Goal: Task Accomplishment & Management: Manage account settings

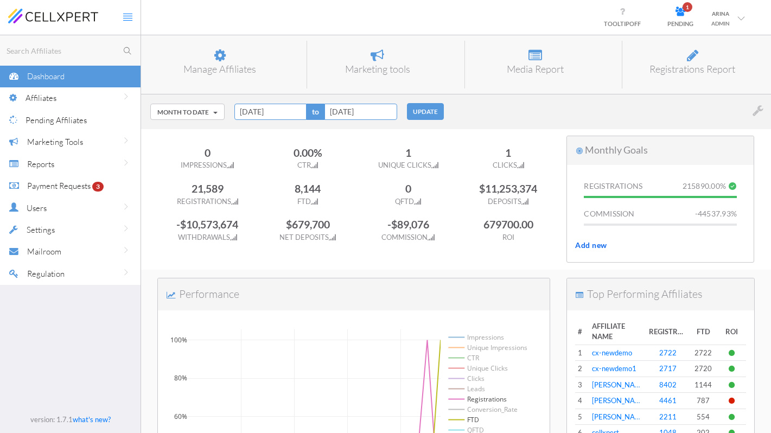
click at [680, 12] on icon at bounding box center [680, 11] width 26 height 9
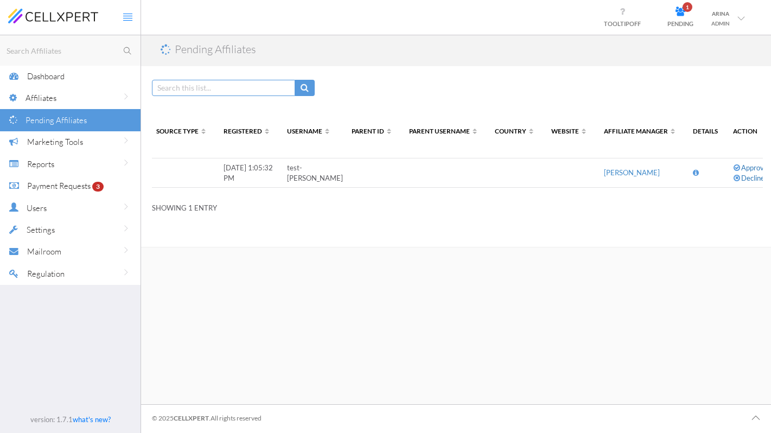
click at [693, 172] on icon at bounding box center [696, 172] width 6 height 7
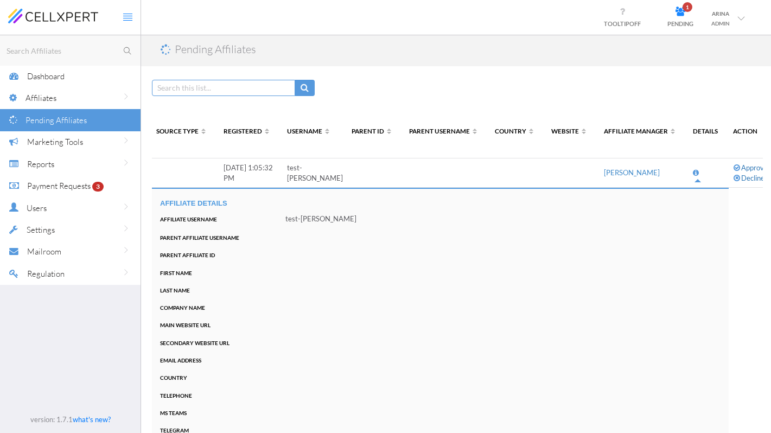
click at [65, 99] on div "Affiliates" at bounding box center [82, 98] width 115 height 22
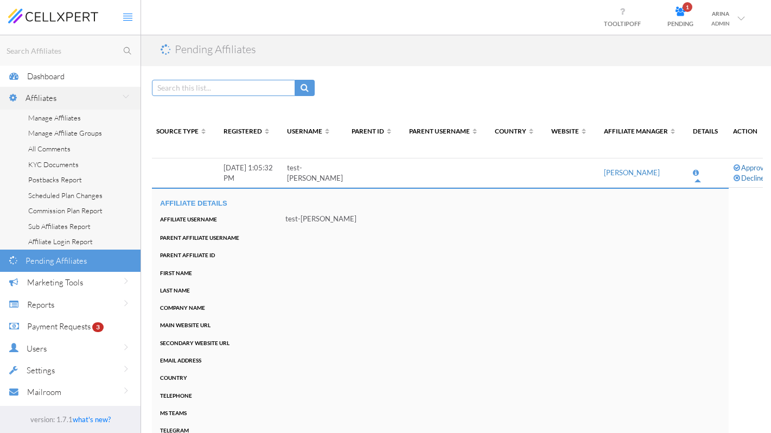
click at [61, 114] on span "Manage Affiliates" at bounding box center [54, 117] width 53 height 9
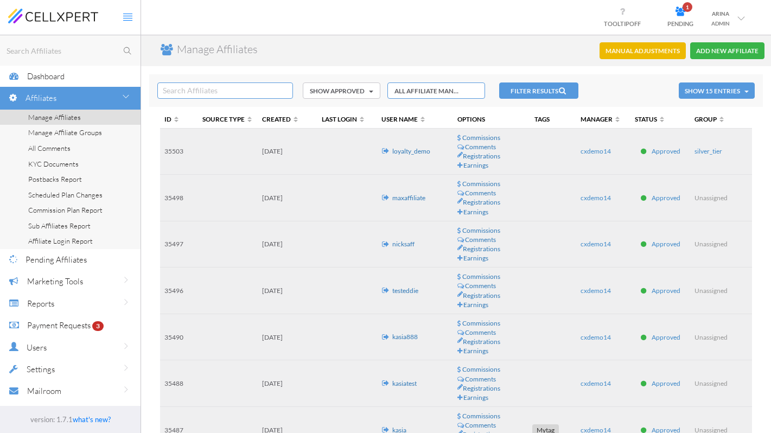
click at [544, 118] on span "Tags" at bounding box center [541, 119] width 15 height 8
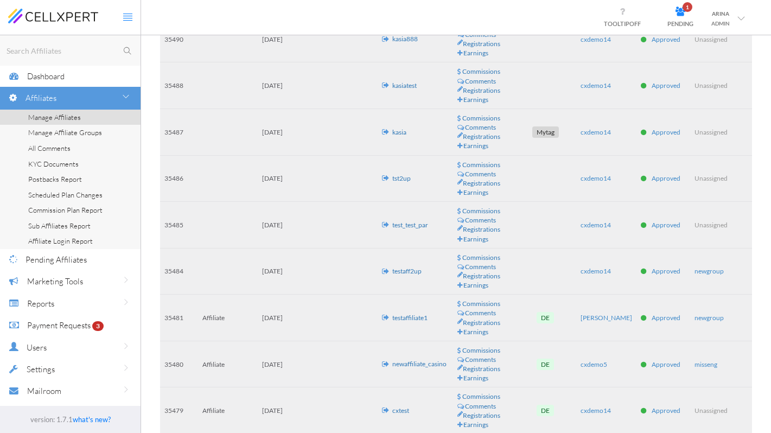
scroll to position [305, 0]
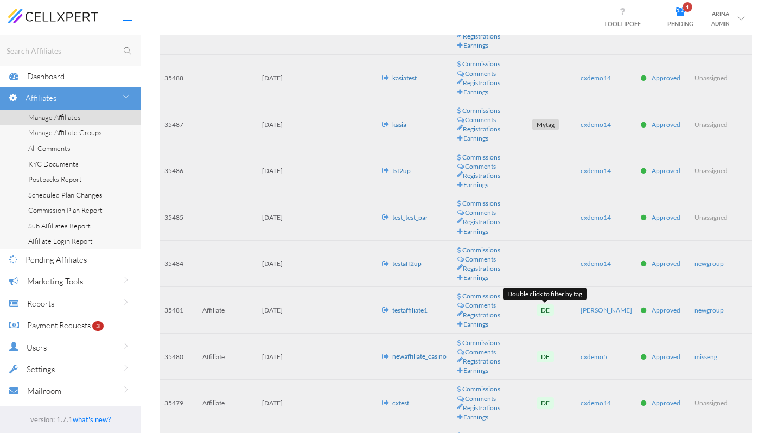
click at [541, 310] on div "DE" at bounding box center [544, 309] width 17 height 11
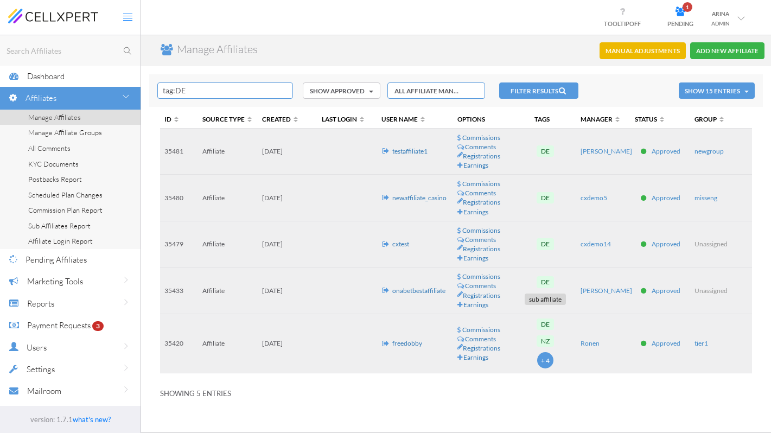
click at [652, 156] on td "Approved" at bounding box center [660, 152] width 60 height 47
click at [666, 152] on span "Approved" at bounding box center [666, 151] width 29 height 8
click at [387, 33] on div "ARINA TOOLTIP OFF 1 PENDING Switch to old version LOGOUT ARINA ADMIN Switch to …" at bounding box center [456, 17] width 630 height 35
click at [194, 87] on input "tag:DE" at bounding box center [225, 90] width 136 height 16
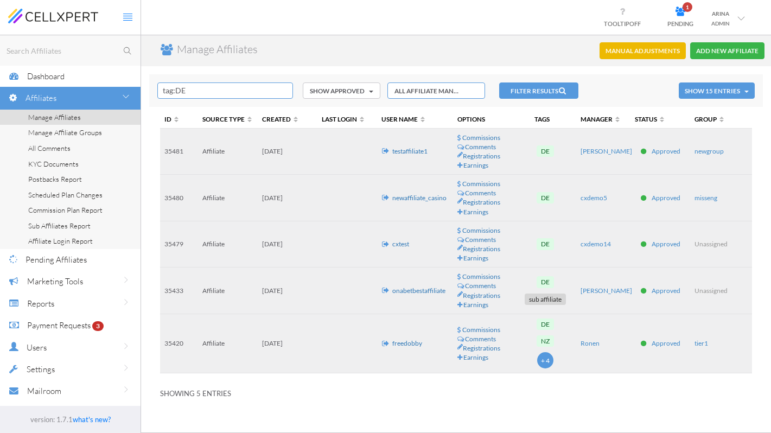
click at [194, 87] on input "tag:DE" at bounding box center [225, 90] width 136 height 16
click at [217, 110] on div "cell xpert" at bounding box center [225, 107] width 123 height 10
type input "cellxpert"
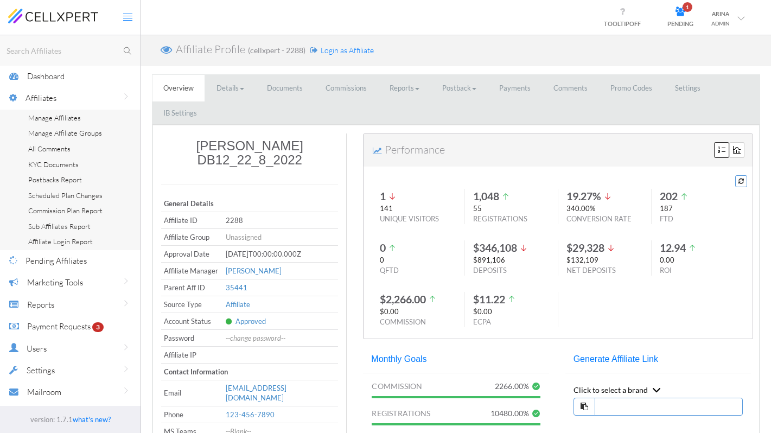
click at [687, 88] on link "Settings" at bounding box center [687, 88] width 47 height 27
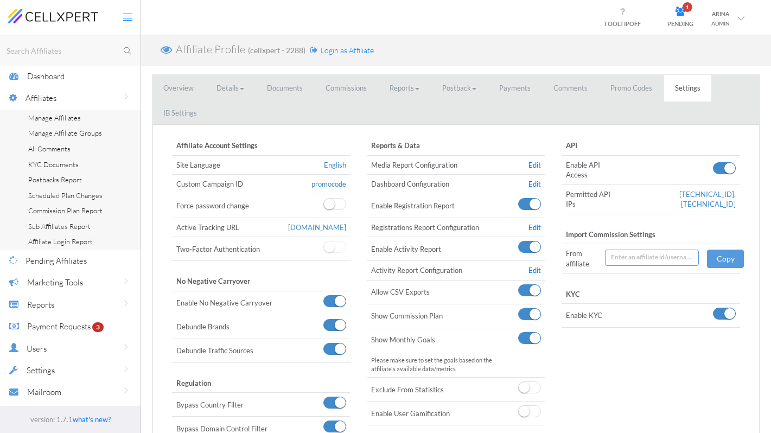
click at [534, 225] on link "Edit" at bounding box center [534, 227] width 12 height 9
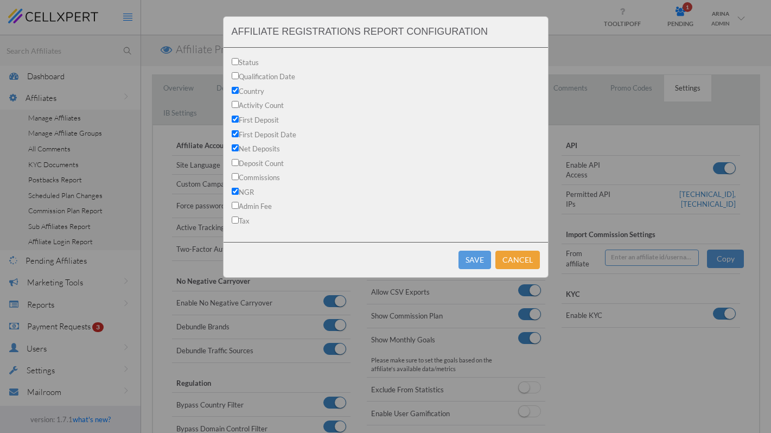
click at [515, 261] on button "Cancel" at bounding box center [517, 260] width 44 height 18
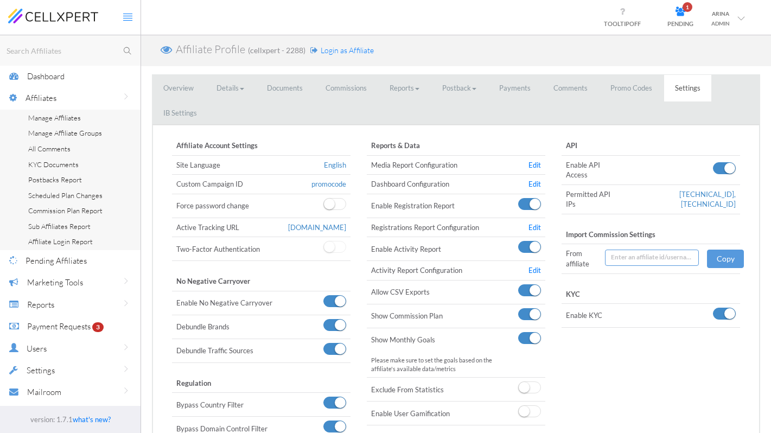
click at [353, 83] on link "Commissions" at bounding box center [346, 88] width 63 height 27
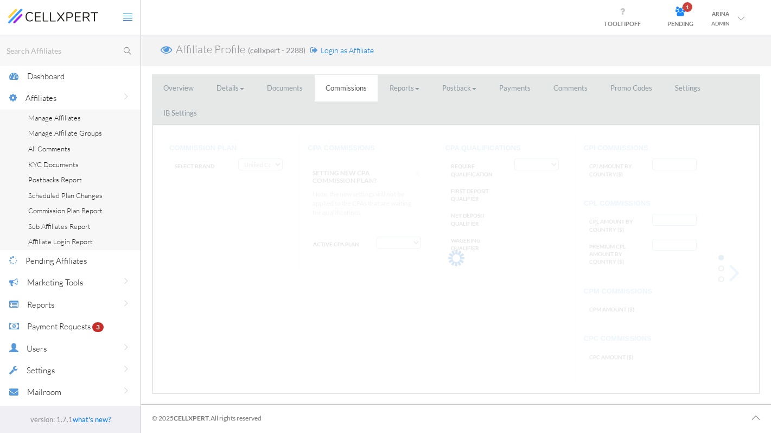
select select "string:CPA by Tracking Code and country"
select select "string:True"
type input "AF:2, AU:22"
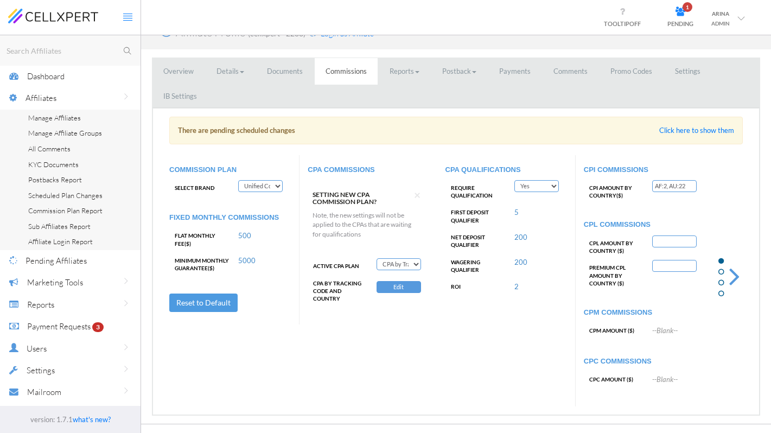
scroll to position [16, 0]
click at [723, 217] on div at bounding box center [732, 262] width 38 height 290
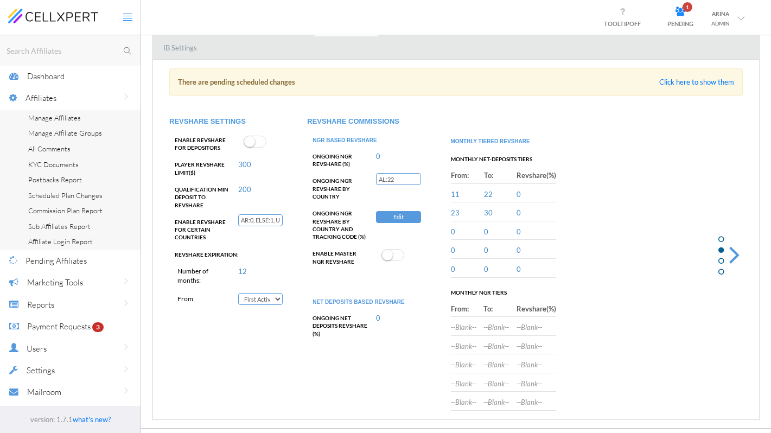
scroll to position [68, 0]
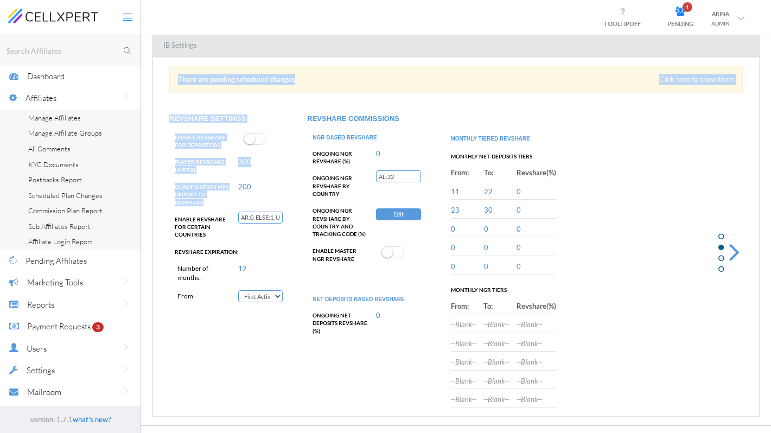
drag, startPoint x: 212, startPoint y: 200, endPoint x: 161, endPoint y: 191, distance: 52.3
click at [161, 191] on div "There are pending scheduled changes Click here to show them COMMISSION PLAN Sel…" at bounding box center [456, 237] width 606 height 359
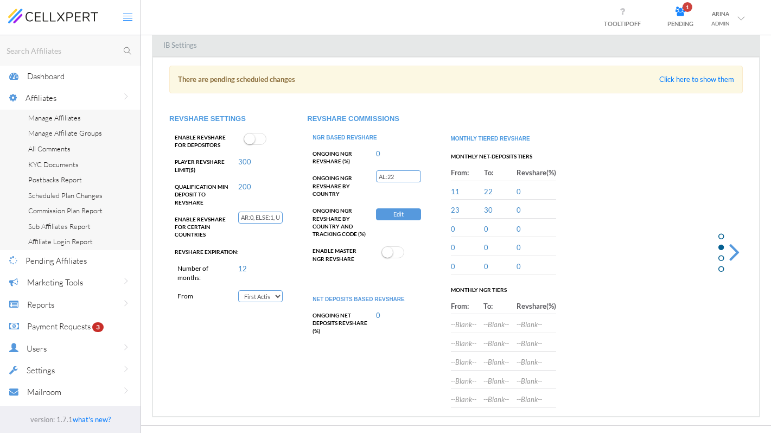
click at [183, 195] on label "Qualification Min Deposit to Revshare" at bounding box center [199, 192] width 61 height 27
drag, startPoint x: 173, startPoint y: 252, endPoint x: 253, endPoint y: 252, distance: 80.3
click at [253, 252] on div "Revshare Expiration:" at bounding box center [230, 249] width 122 height 11
click at [258, 294] on select "Select event First Deposit Last Deposit First Activity Last Activity Registrati…" at bounding box center [260, 296] width 44 height 12
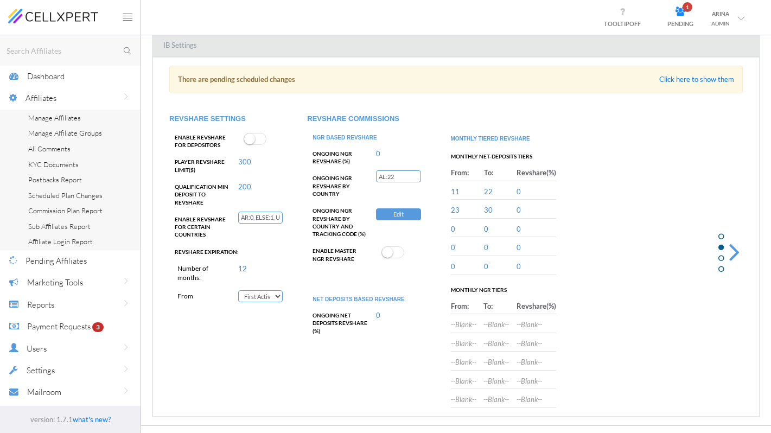
select select "string:Last Activity"
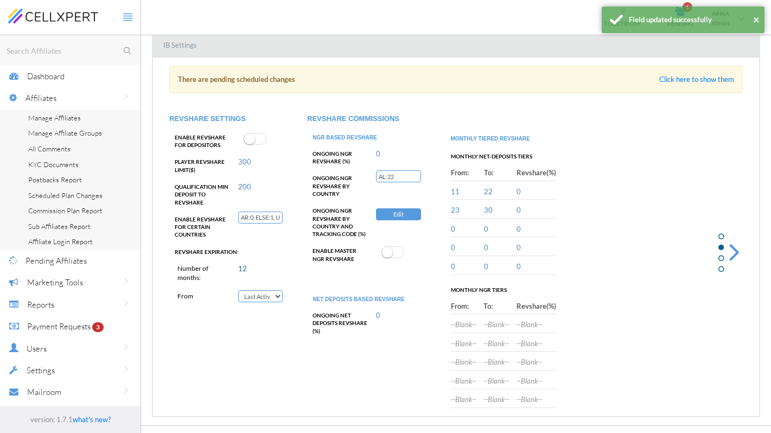
click at [245, 272] on link "12" at bounding box center [242, 268] width 9 height 9
type input "1"
type input "3"
click at [269, 265] on button "SAVE" at bounding box center [280, 270] width 22 height 10
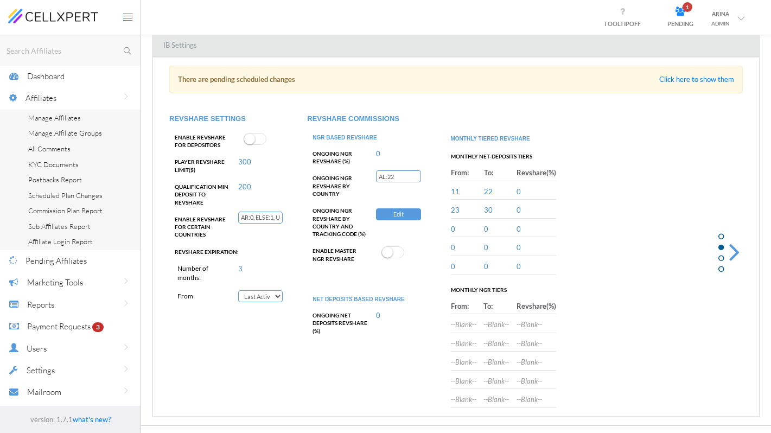
click at [393, 176] on input "AL:22" at bounding box center [398, 176] width 44 height 12
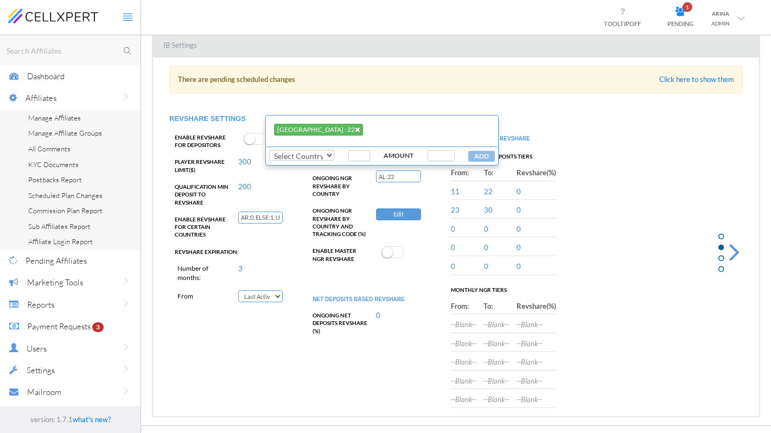
click at [304, 157] on select "Select Country TOPTIER SECONDTIER BEST SILVER SHELLYTOPTIER LASTTIER [GEOGRAPHI…" at bounding box center [301, 155] width 65 height 11
click at [324, 232] on label "ONGOING NGR REVSHARE BY COUNTRY AND TRACKING CODE (%)" at bounding box center [337, 220] width 61 height 35
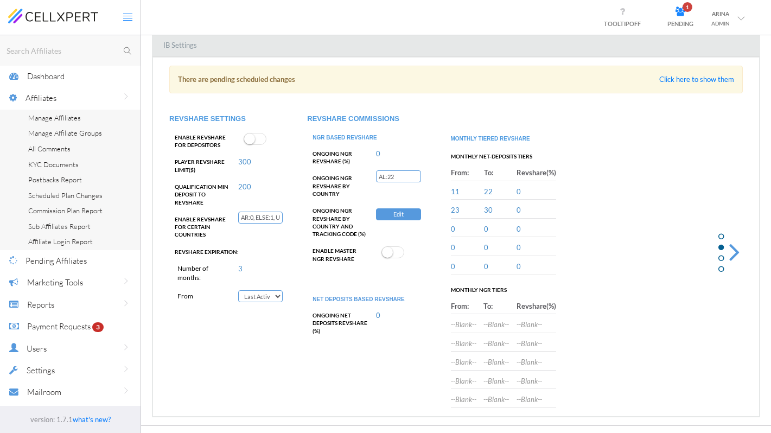
click at [398, 218] on button "Edit" at bounding box center [398, 214] width 44 height 12
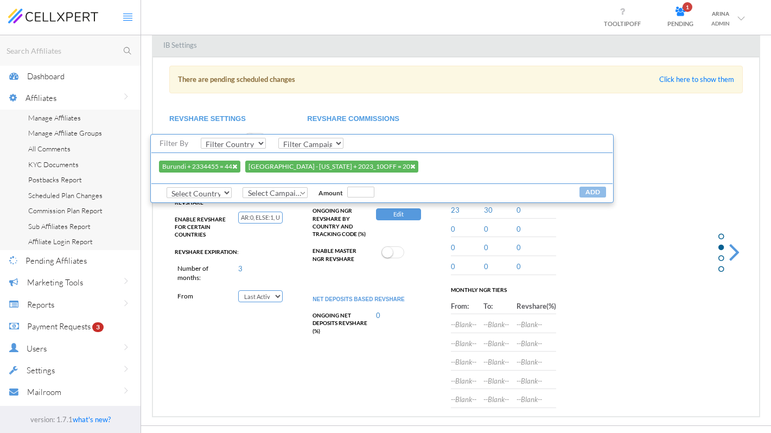
click at [278, 194] on span "Select Campaign" at bounding box center [276, 192] width 57 height 11
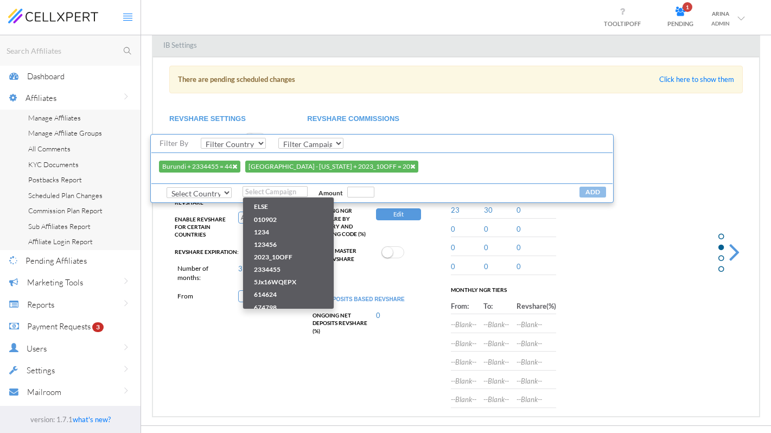
click at [440, 174] on div "Burundi + 2334455 = 44 [GEOGRAPHIC_DATA] - [US_STATE] + 2023_10OFF = 20" at bounding box center [381, 168] width 461 height 30
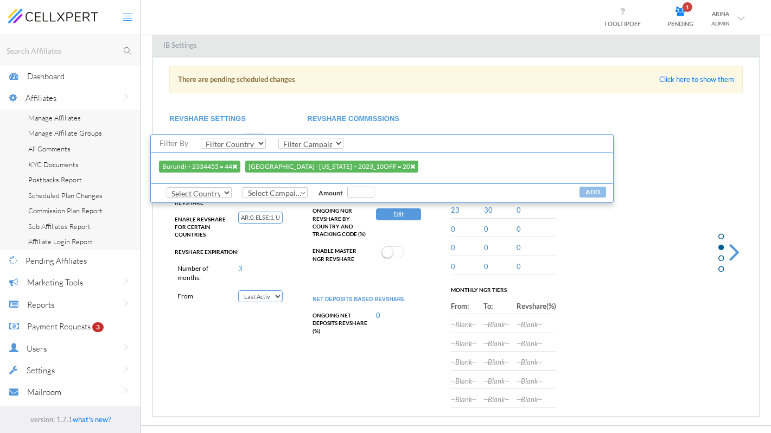
click at [433, 265] on div "REVSHARE COMMISSIONS NGR BASED REVSHARE Ongoing NGR Revshare (%) 0 Ongoing NGR …" at bounding box center [368, 230] width 138 height 252
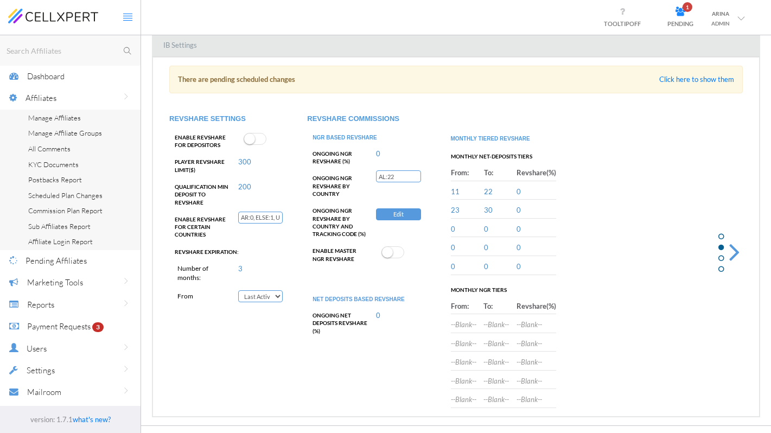
click at [723, 213] on div at bounding box center [732, 237] width 38 height 342
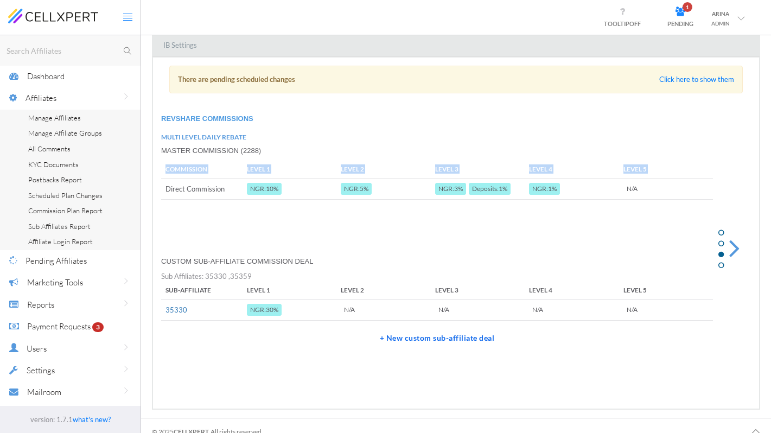
drag, startPoint x: 163, startPoint y: 188, endPoint x: 679, endPoint y: 181, distance: 515.9
click at [679, 181] on tr "Direct Commission [object Object] NGR:10% [object Object] NGR:5% [object Object…" at bounding box center [437, 188] width 552 height 21
click at [599, 220] on div "COMMISSION LEVEL 1 LEVEL 2 LEVEL 3 LEVEL 4 LEVEL 5 Direct Commission [object Ob…" at bounding box center [437, 209] width 552 height 98
click at [726, 196] on div at bounding box center [732, 233] width 38 height 335
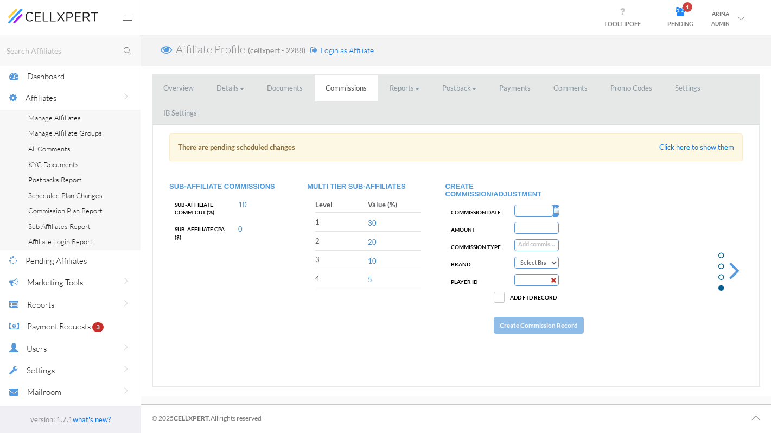
click at [337, 54] on span "Login as Affiliate" at bounding box center [347, 50] width 53 height 9
click at [202, 112] on link "IB Settings" at bounding box center [179, 113] width 55 height 27
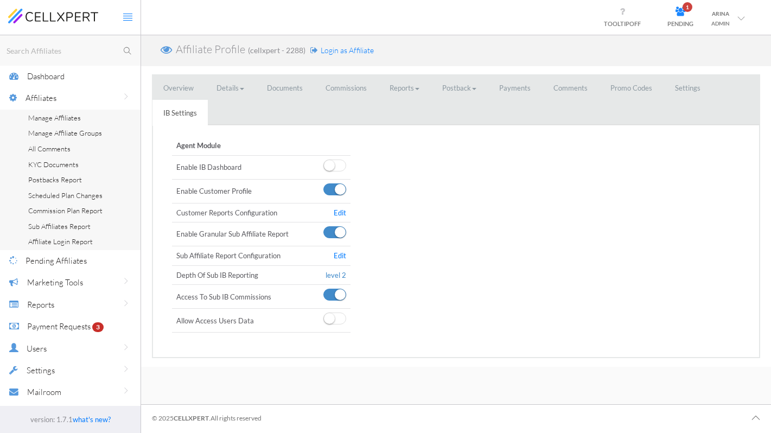
click at [410, 43] on div "Affiliate Profile (cellxpert - 2288) Login as Affiliate" at bounding box center [456, 50] width 630 height 31
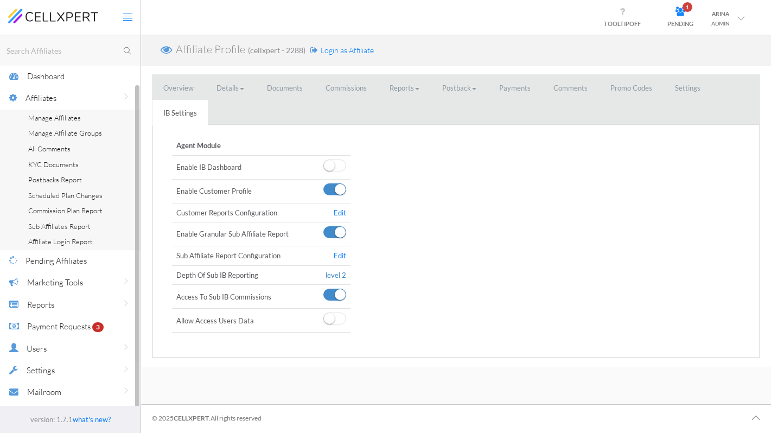
scroll to position [25, 0]
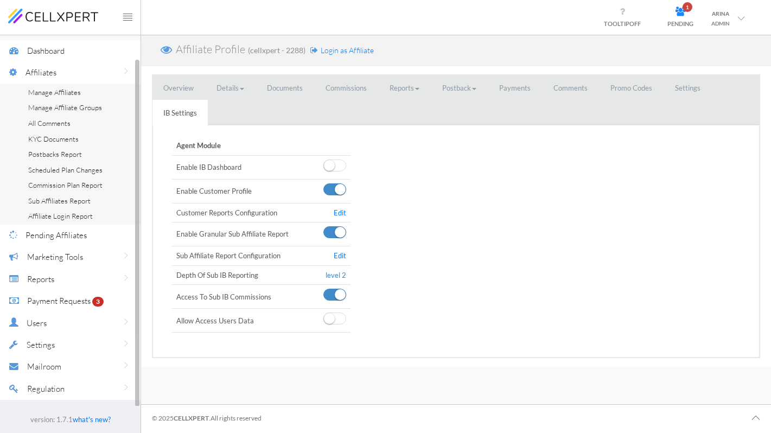
click at [94, 385] on div "Regulation" at bounding box center [83, 389] width 113 height 22
drag, startPoint x: 94, startPoint y: 385, endPoint x: 110, endPoint y: 324, distance: 62.9
click at [104, 340] on ul "Dashboard Affiliates Manage Affiliates Manage Affiliate Groups All Comments KYC…" at bounding box center [70, 236] width 140 height 392
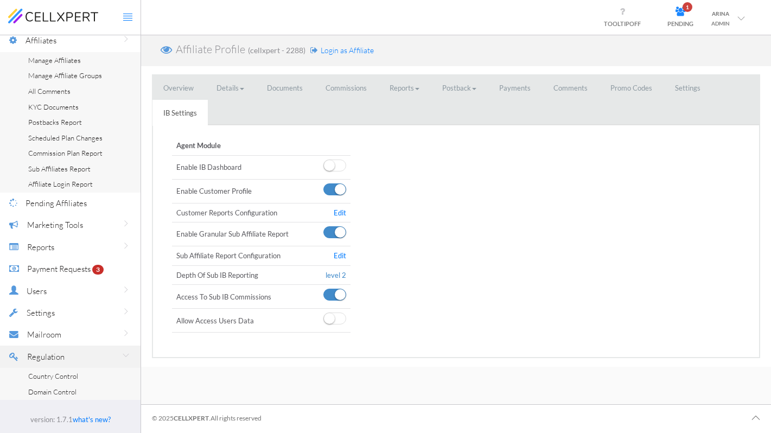
click at [405, 283] on div "Agent Module Enable IB Dashboard Enable Customer Profile Customer Reports Confi…" at bounding box center [456, 239] width 590 height 213
click at [677, 83] on link "Settings" at bounding box center [687, 88] width 47 height 27
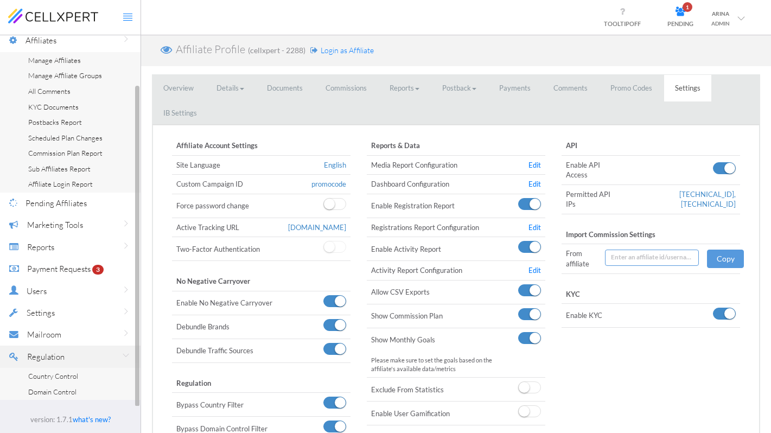
click at [33, 378] on span "Country Control" at bounding box center [53, 376] width 50 height 9
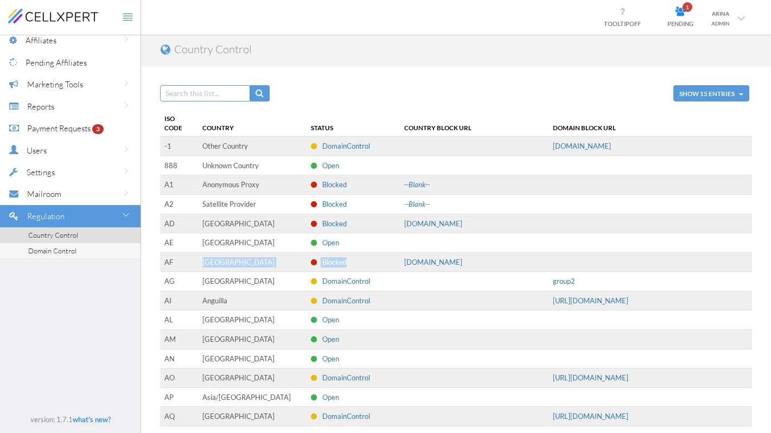
drag, startPoint x: 348, startPoint y: 262, endPoint x: 200, endPoint y: 261, distance: 148.1
click at [199, 261] on tr "AF [GEOGRAPHIC_DATA] Blocked [DOMAIN_NAME] --Blank--" at bounding box center [456, 262] width 592 height 20
click at [214, 259] on td "[GEOGRAPHIC_DATA]" at bounding box center [252, 262] width 108 height 20
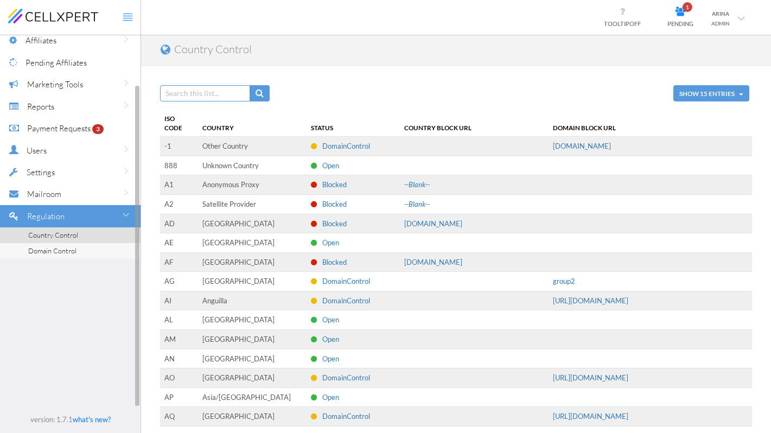
click at [70, 218] on div "Regulation" at bounding box center [83, 216] width 113 height 22
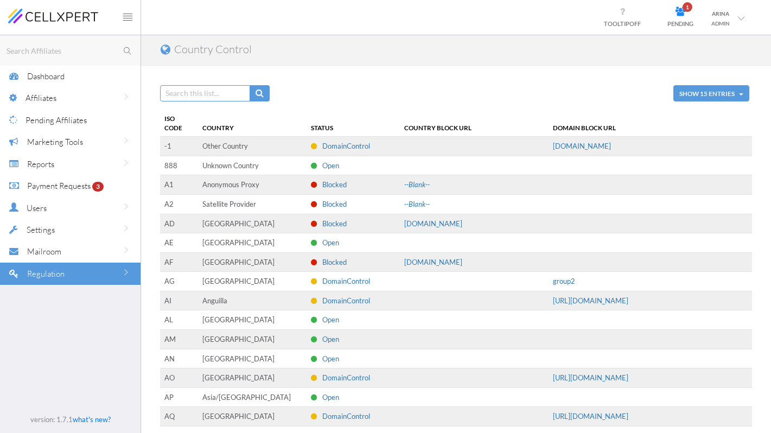
click at [56, 161] on div "Reports" at bounding box center [83, 164] width 113 height 22
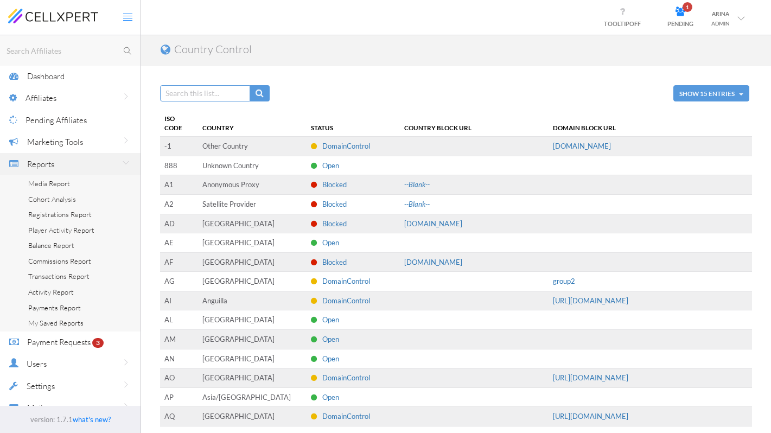
click at [49, 183] on span "Media Report" at bounding box center [49, 183] width 42 height 9
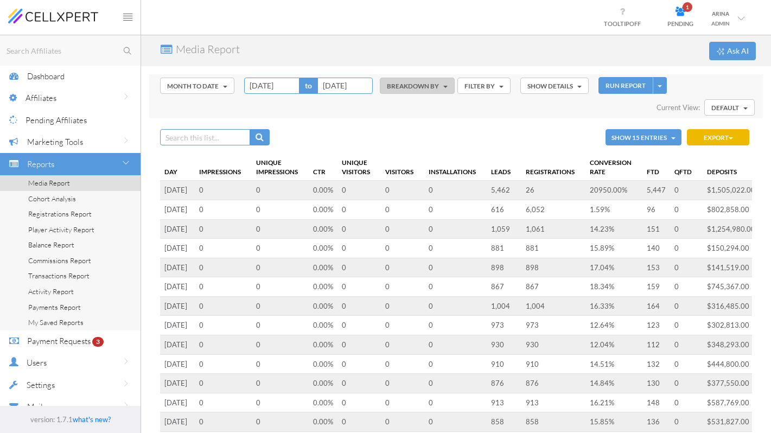
click at [424, 84] on button "BREAKDOWN BY" at bounding box center [417, 86] width 75 height 16
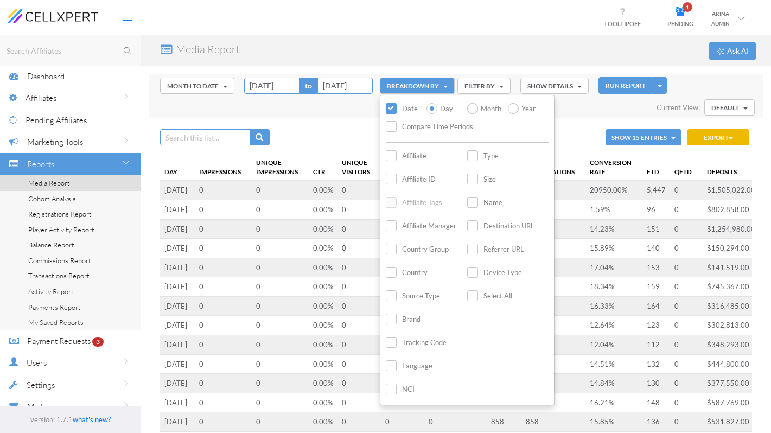
click at [391, 275] on label "Country" at bounding box center [407, 272] width 42 height 12
click at [0, 0] on input "Country" at bounding box center [0, 0] width 0 height 0
click at [476, 251] on label "Referrer URL" at bounding box center [495, 249] width 57 height 12
click at [0, 0] on input "Referrer URL" at bounding box center [0, 0] width 0 height 0
click at [476, 251] on label "Referrer URL" at bounding box center [495, 249] width 57 height 12
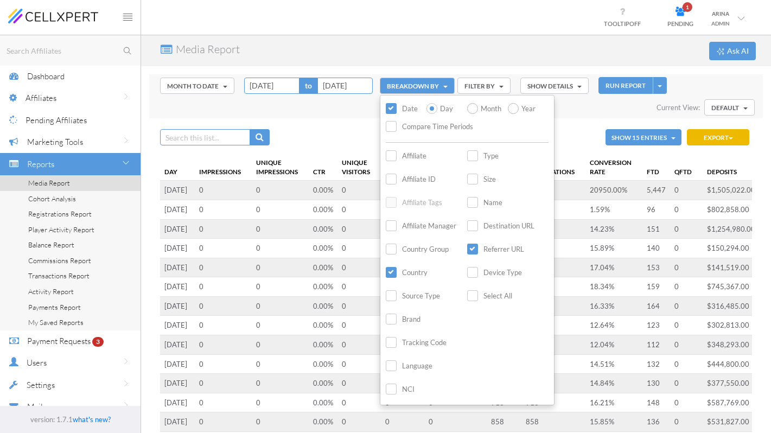
click at [0, 0] on input "Referrer URL" at bounding box center [0, 0] width 0 height 0
click at [475, 224] on label "Destination URL" at bounding box center [500, 226] width 67 height 12
click at [0, 0] on input "Destination URL" at bounding box center [0, 0] width 0 height 0
click at [391, 179] on label "Affiliate ID" at bounding box center [411, 179] width 50 height 12
click at [0, 0] on input "Affiliate ID" at bounding box center [0, 0] width 0 height 0
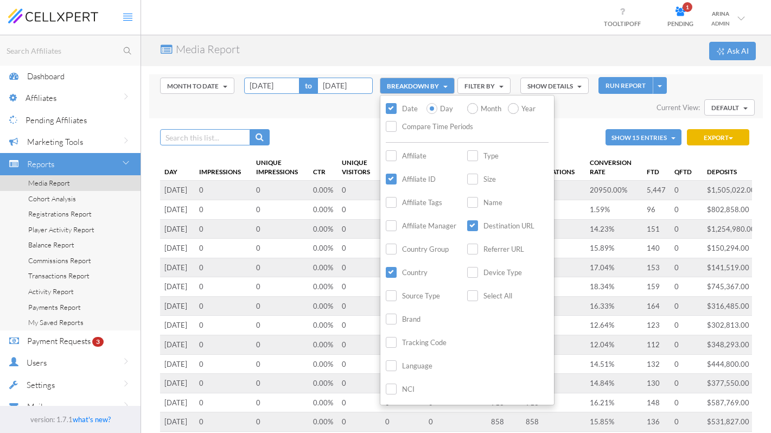
click at [628, 85] on button "RUN REPORT" at bounding box center [625, 85] width 54 height 17
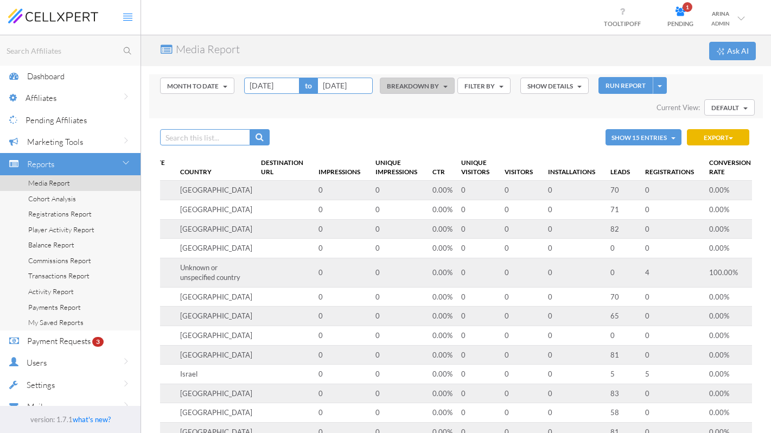
scroll to position [0, 64]
click at [642, 171] on th "Registrations" at bounding box center [674, 167] width 64 height 27
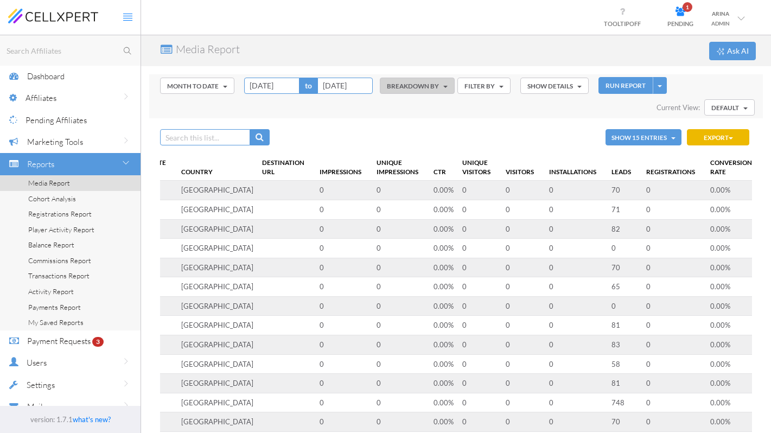
click at [648, 173] on th "Registrations" at bounding box center [674, 167] width 64 height 27
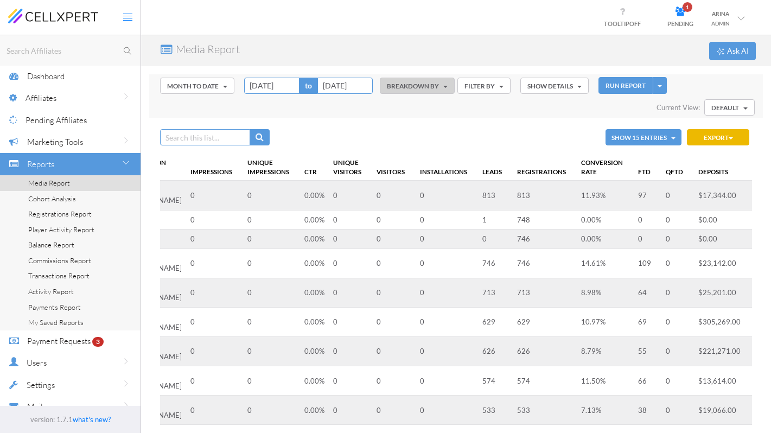
scroll to position [0, 440]
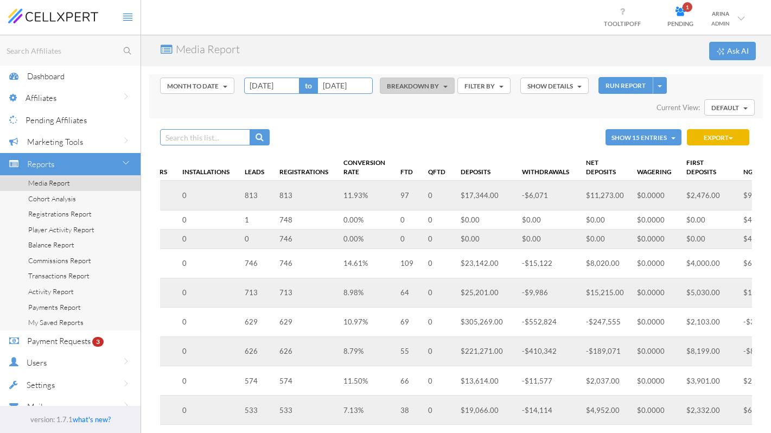
click at [736, 135] on button "Export" at bounding box center [718, 137] width 62 height 16
click at [506, 118] on div "Show 15 Entries Show 15 Show 50 Show 100 Show All Export CSV Excel Copy Excel C…" at bounding box center [455, 414] width 597 height 592
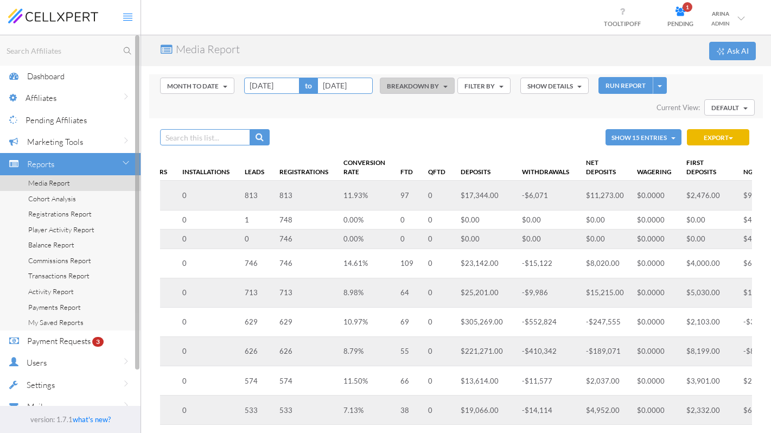
click at [47, 199] on span "Cohort Analysis" at bounding box center [52, 198] width 48 height 9
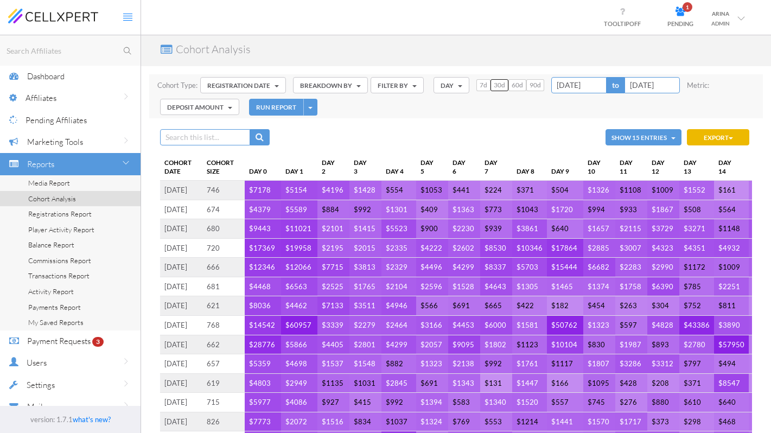
click at [452, 84] on button "Day" at bounding box center [451, 85] width 36 height 16
click at [464, 130] on link "Month" at bounding box center [477, 133] width 86 height 14
type input "[DATE]"
click at [267, 107] on button "RUN REPORT" at bounding box center [276, 107] width 54 height 17
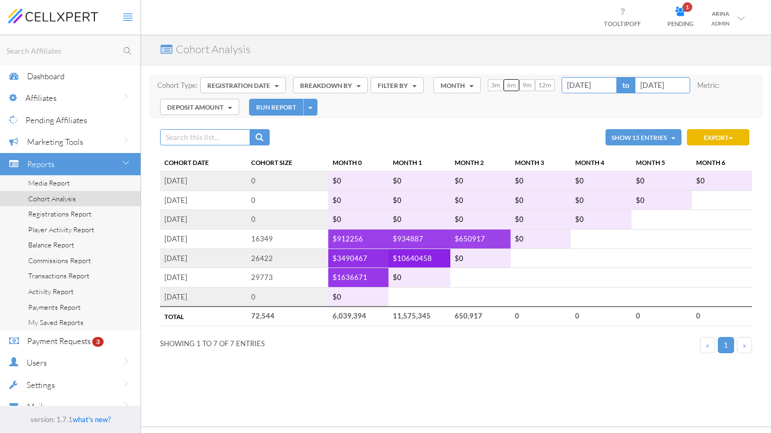
click at [412, 106] on div "Cohort Type: Registration Date Registration Date External Registration Date Fir…" at bounding box center [456, 96] width 614 height 44
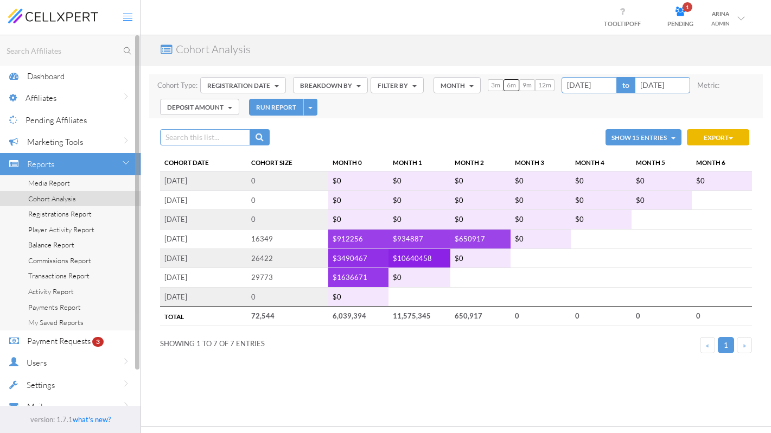
click at [53, 103] on span "Affiliates" at bounding box center [40, 98] width 31 height 10
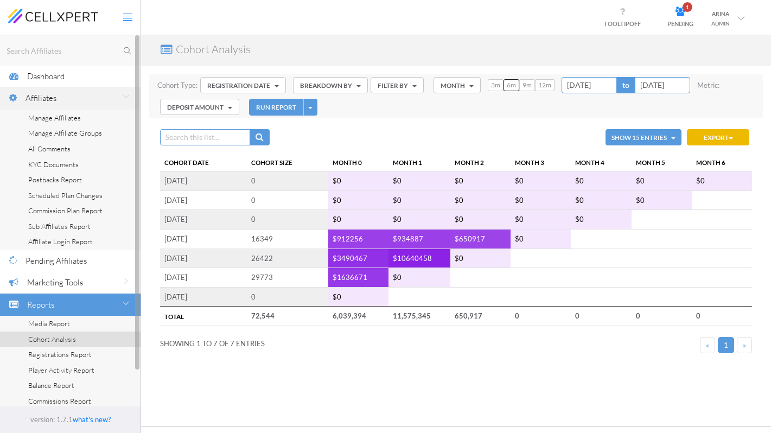
click at [54, 148] on span "All Comments" at bounding box center [49, 148] width 42 height 9
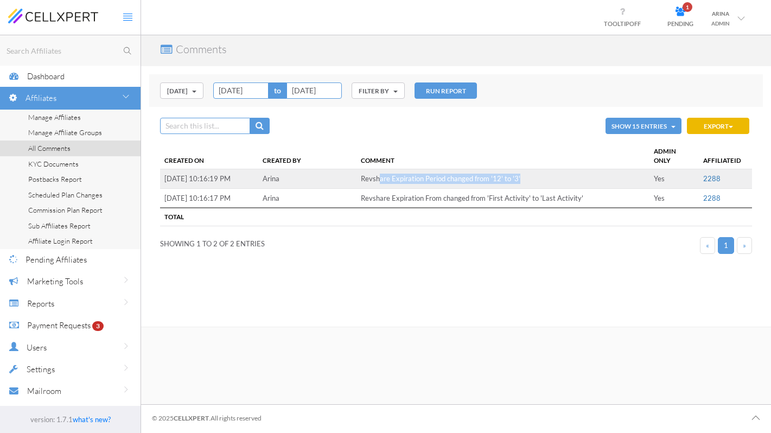
drag, startPoint x: 378, startPoint y: 182, endPoint x: 528, endPoint y: 178, distance: 150.8
click at [528, 178] on td "Revshare Expiration Period changed from '12' to '3'" at bounding box center [502, 179] width 293 height 20
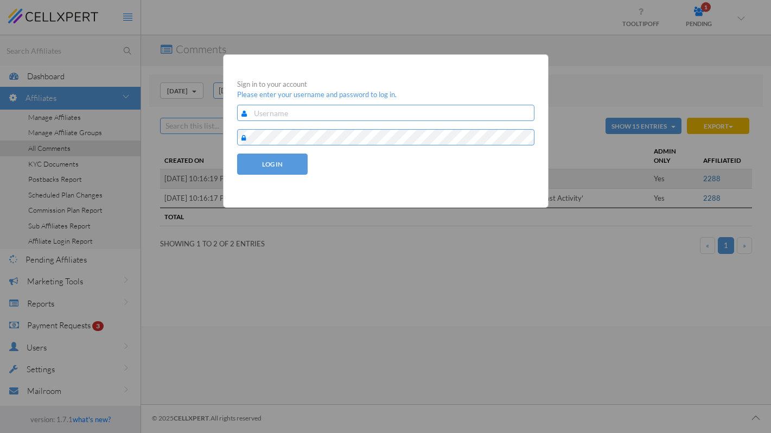
type input "cx-arina"
